Goal: Navigation & Orientation: Find specific page/section

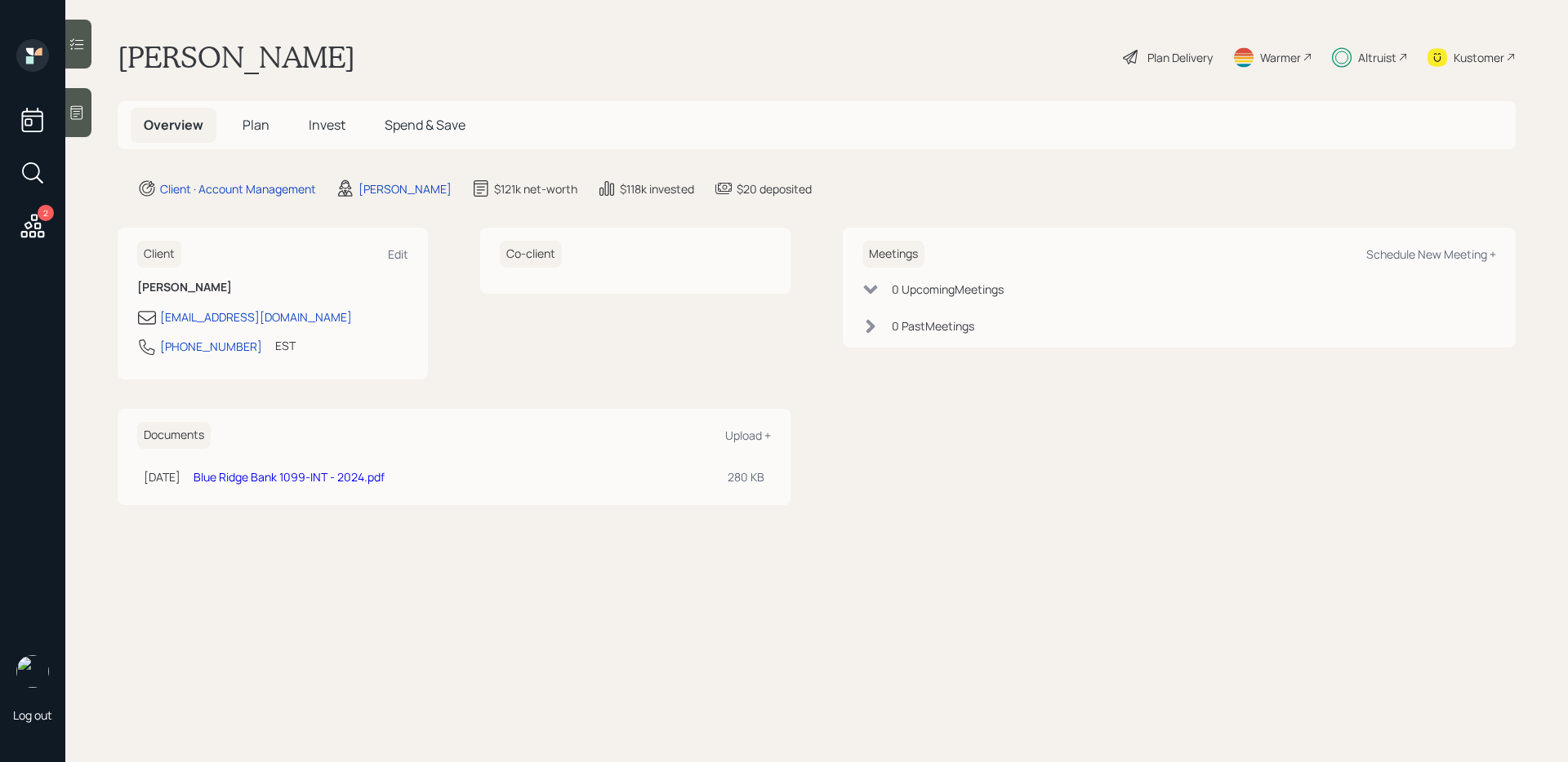
click at [84, 43] on icon at bounding box center [77, 44] width 16 height 16
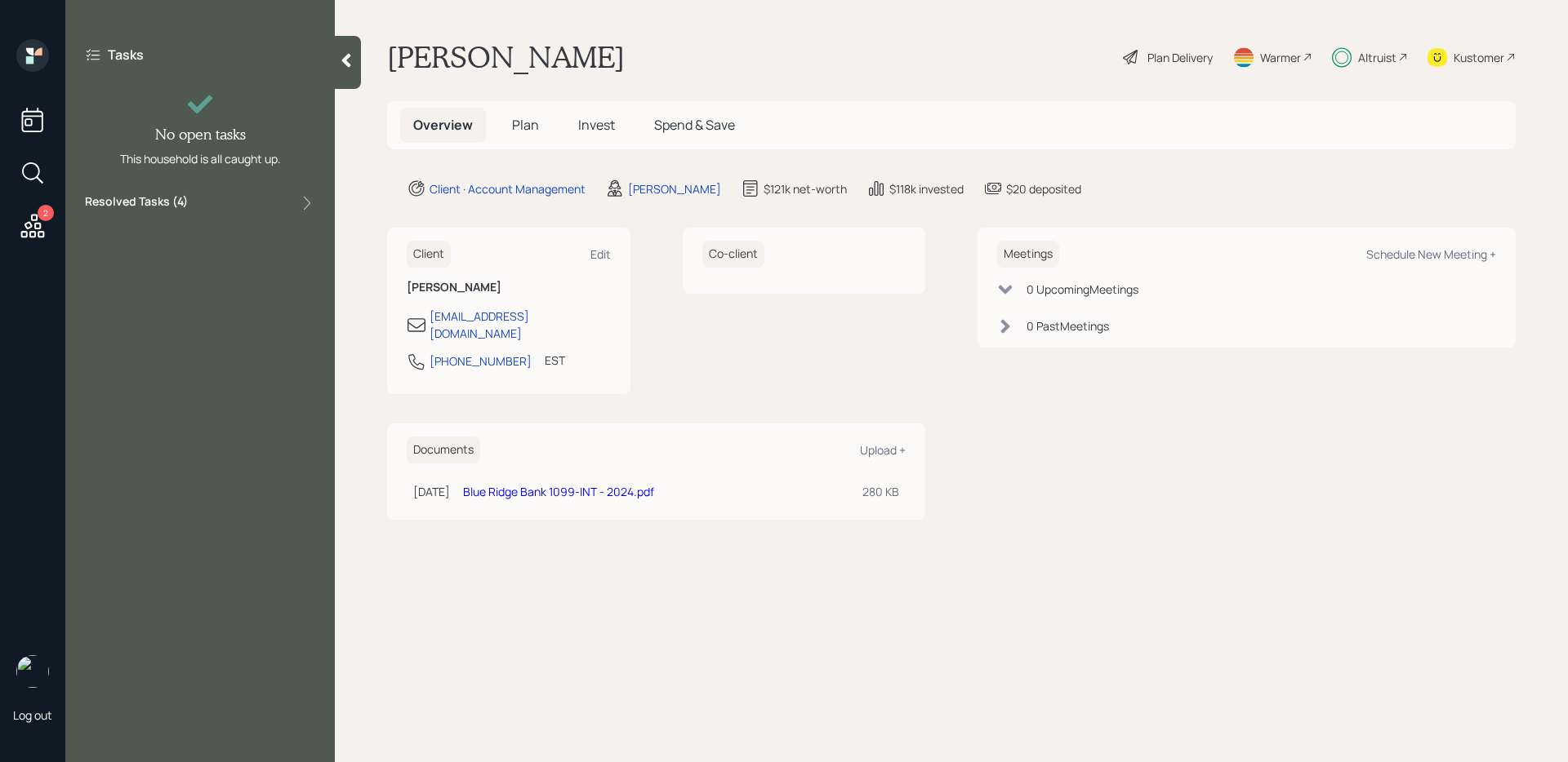
click at [165, 198] on label "Resolved Tasks ( 4 )" at bounding box center [137, 203] width 103 height 19
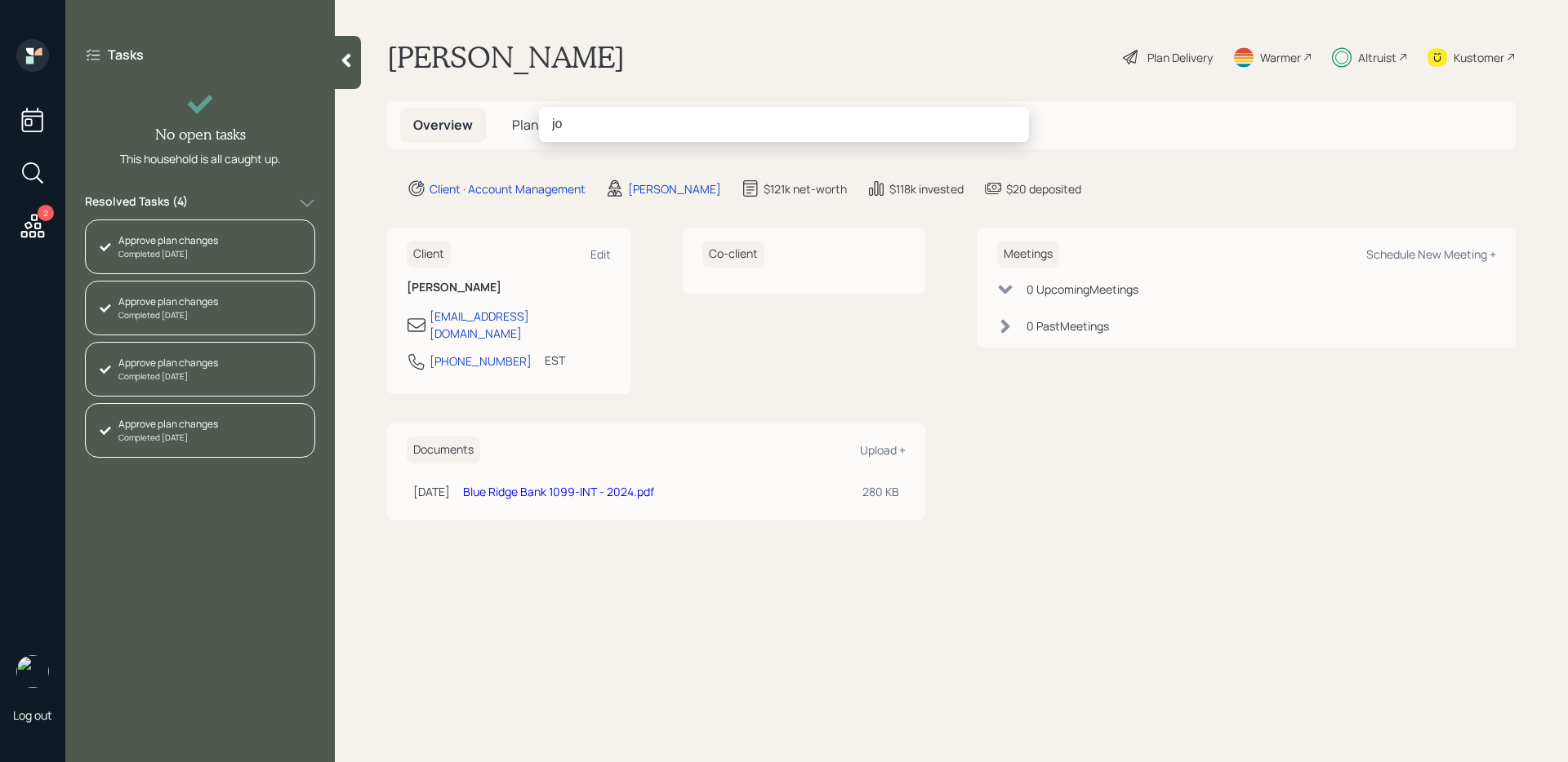
type input "j"
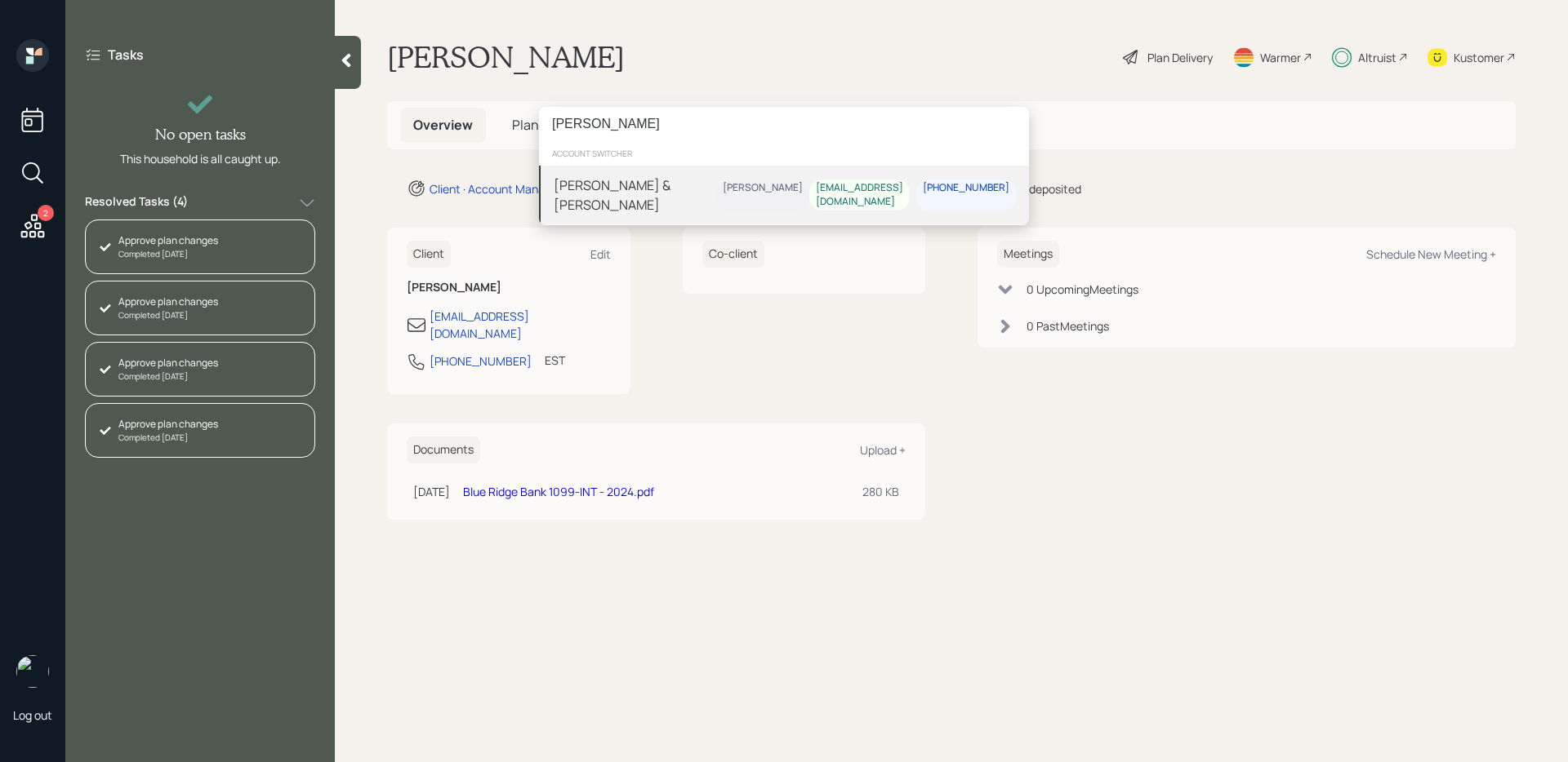
type input "jonathan fish"
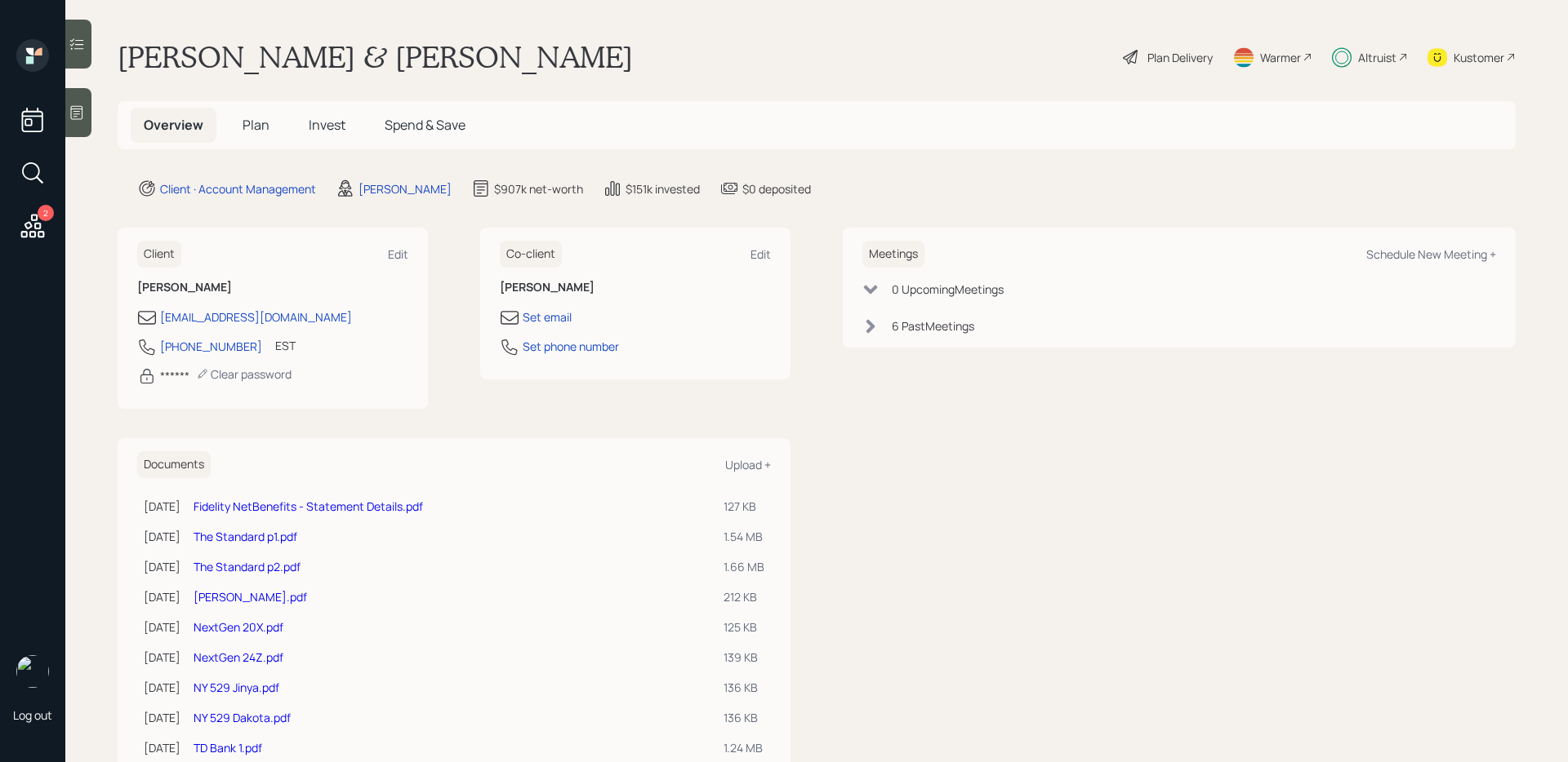
click at [311, 125] on span "Invest" at bounding box center [327, 124] width 36 height 18
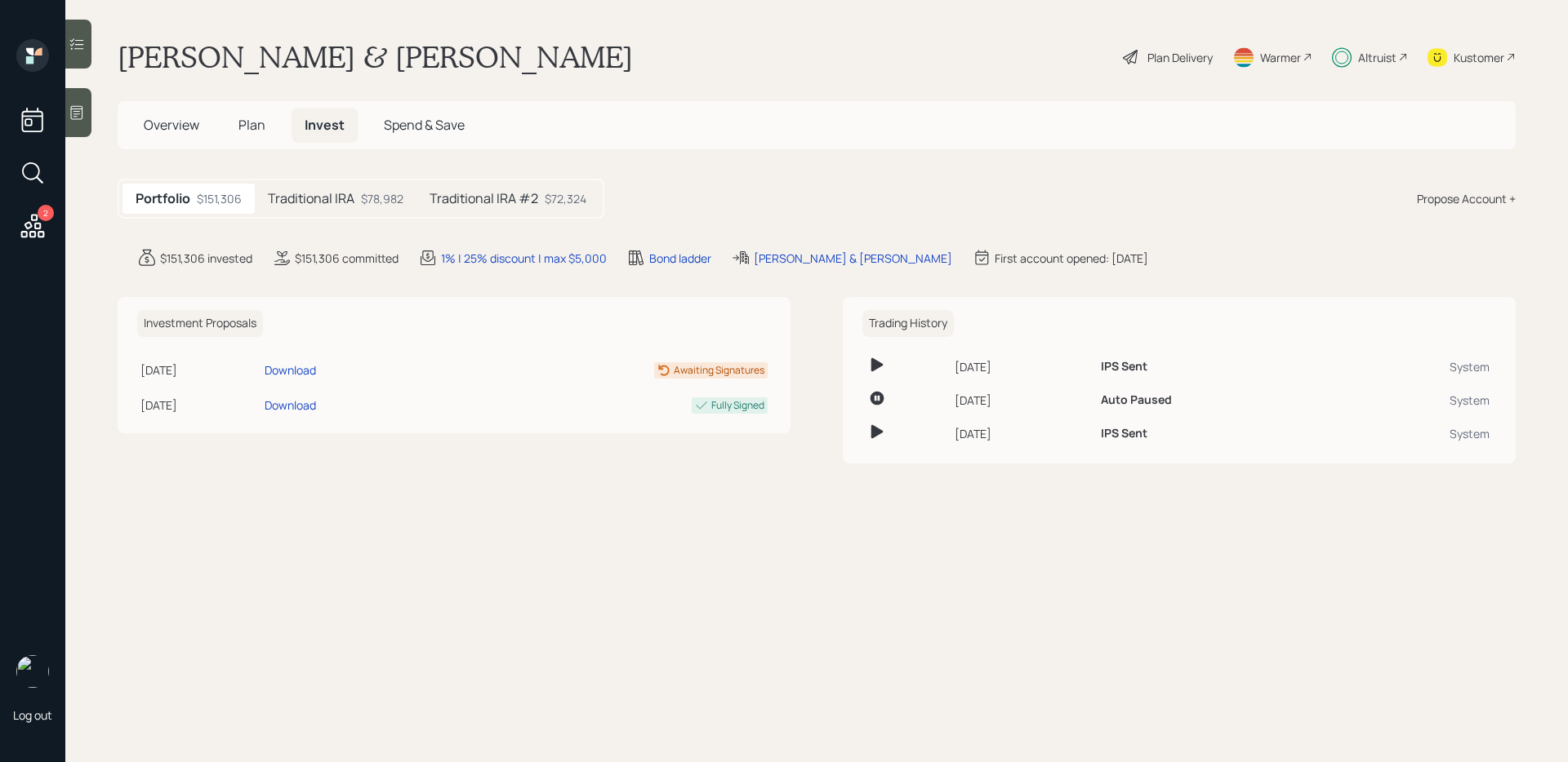
click at [321, 193] on h5 "Traditional IRA" at bounding box center [311, 199] width 87 height 15
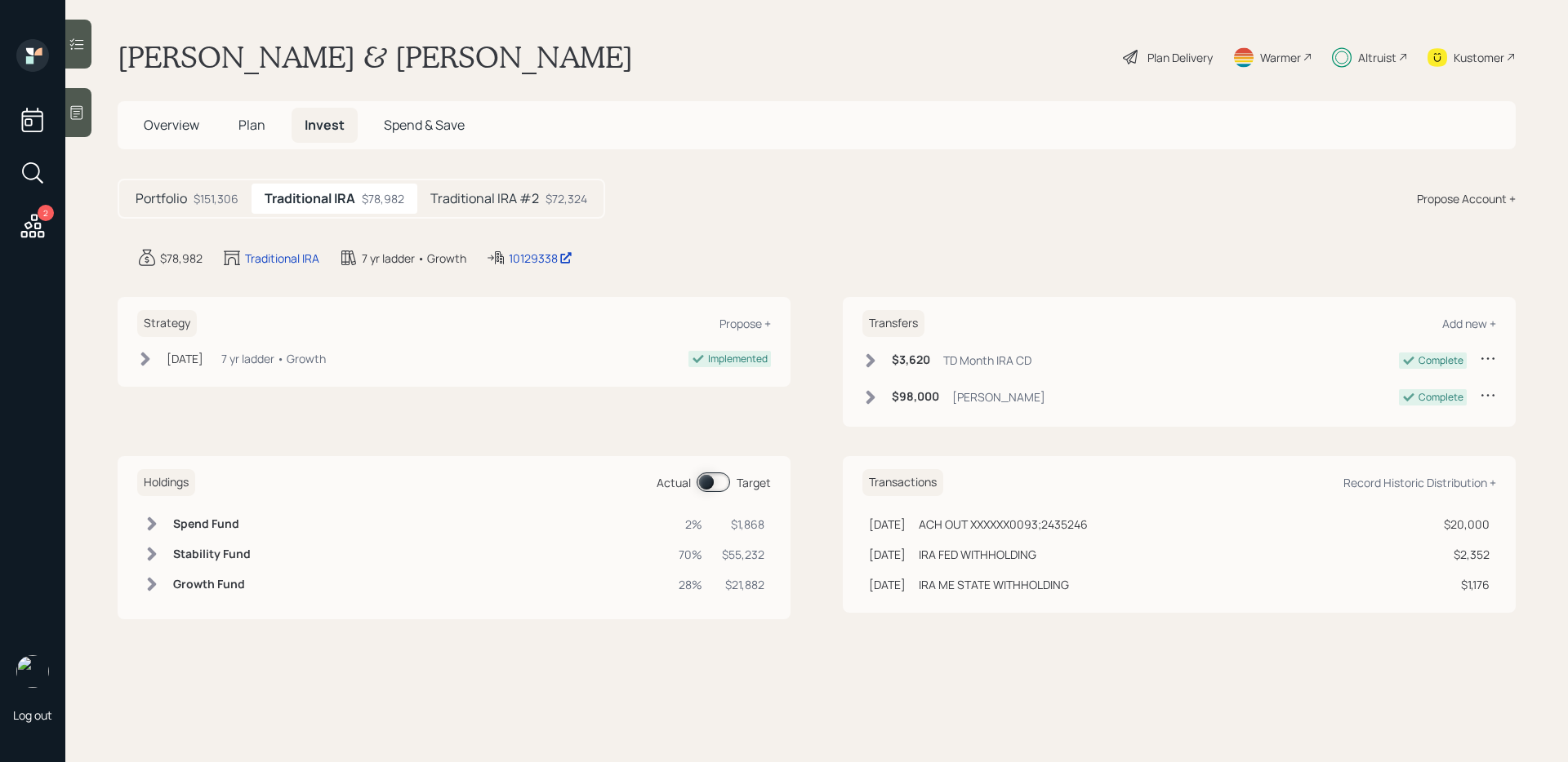
click at [466, 191] on h5 "Traditional IRA #2" at bounding box center [485, 199] width 109 height 15
